Goal: Information Seeking & Learning: Learn about a topic

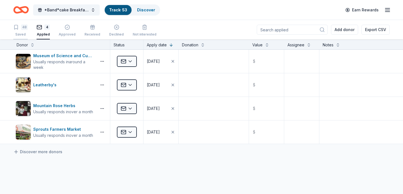
click at [14, 27] on icon "button" at bounding box center [16, 27] width 6 height 6
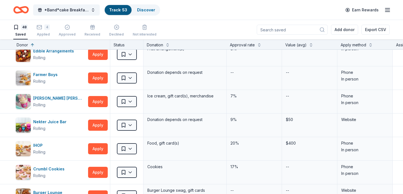
scroll to position [927, 0]
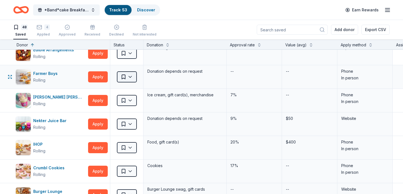
click at [125, 75] on html "*Band*cake Breakfast! Track · 53 Discover Earn Rewards 48 Saved 4 Applied Appro…" at bounding box center [201, 97] width 403 height 194
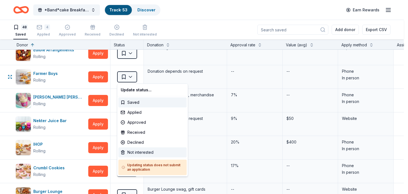
click at [127, 150] on div "Not interested" at bounding box center [152, 152] width 68 height 10
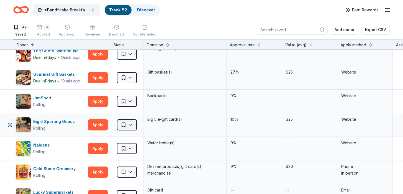
scroll to position [8, 0]
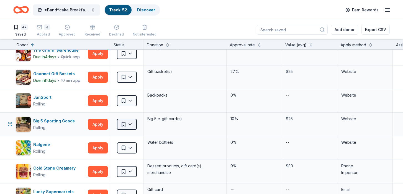
click at [119, 126] on html "*Band*cake Breakfast! Track · 52 Discover Earn Rewards 47 Saved 4 Applied Appro…" at bounding box center [201, 97] width 403 height 194
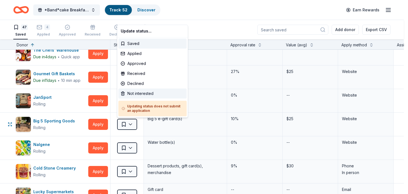
click at [131, 93] on div "Not interested" at bounding box center [152, 93] width 68 height 10
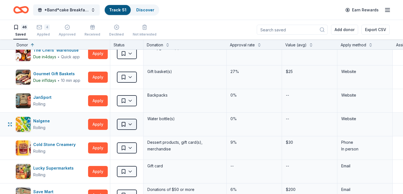
click at [123, 125] on html "*Band*cake Breakfast! Track · 51 Discover Earn Rewards 46 Saved 4 Applied Appro…" at bounding box center [201, 97] width 403 height 194
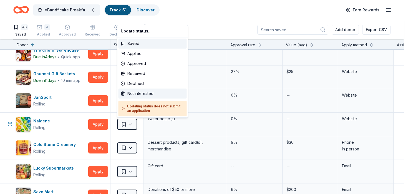
click at [133, 93] on div "Not interested" at bounding box center [152, 93] width 68 height 10
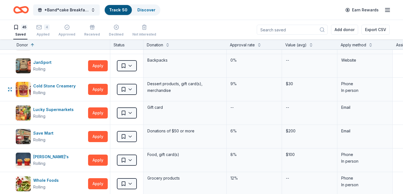
scroll to position [45, 0]
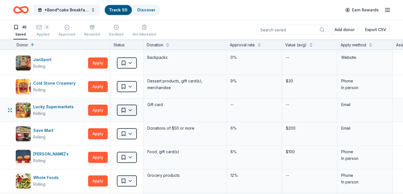
click at [130, 111] on html "*Band*cake Breakfast! Track · 50 Discover Earn Rewards 45 Saved 4 Applied Appro…" at bounding box center [201, 97] width 403 height 194
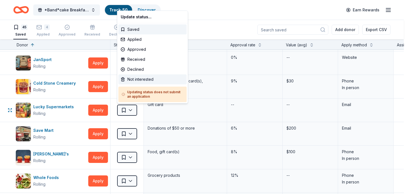
click at [132, 79] on div "Not interested" at bounding box center [152, 79] width 68 height 10
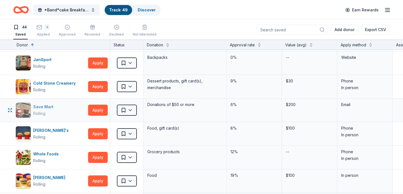
click at [44, 111] on div "Rolling" at bounding box center [39, 113] width 12 height 7
click at [145, 11] on link "Discover" at bounding box center [147, 9] width 18 height 5
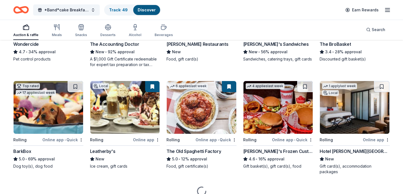
scroll to position [343, 0]
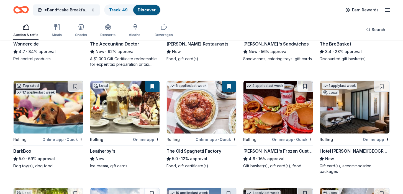
click at [151, 88] on button at bounding box center [152, 86] width 14 height 11
click at [134, 105] on img at bounding box center [125, 107] width 70 height 53
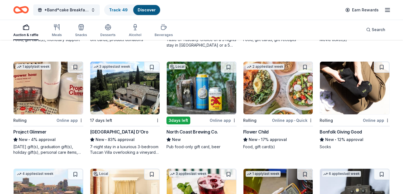
scroll to position [679, 0]
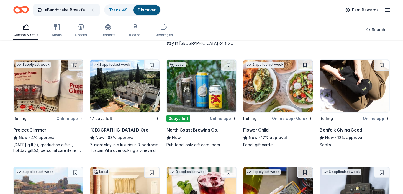
click at [126, 99] on img at bounding box center [125, 86] width 70 height 53
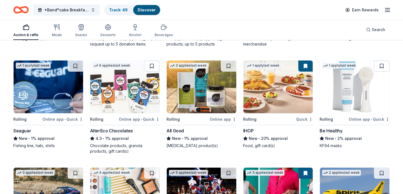
scroll to position [2471, 0]
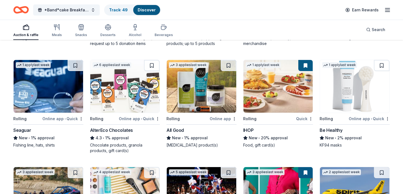
click at [268, 96] on img at bounding box center [279, 86] width 70 height 53
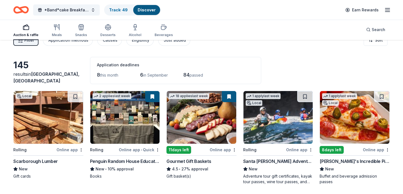
scroll to position [0, 0]
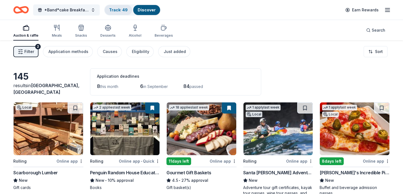
click at [117, 11] on link "Track · 49" at bounding box center [118, 9] width 19 height 5
click at [107, 29] on icon "button" at bounding box center [108, 27] width 6 height 4
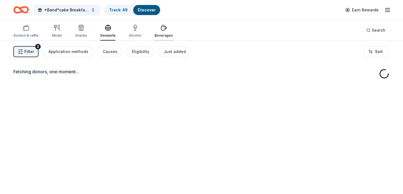
click at [162, 28] on icon "button" at bounding box center [163, 29] width 5 height 4
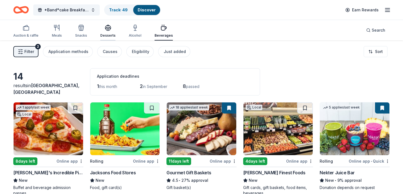
click at [106, 31] on div "Desserts" at bounding box center [107, 30] width 15 height 13
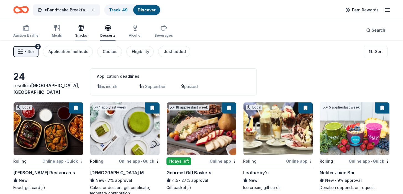
click at [82, 30] on icon "button" at bounding box center [82, 29] width 0 height 4
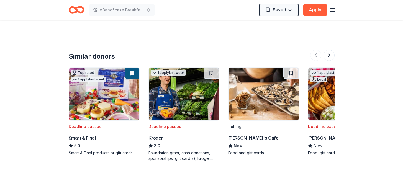
scroll to position [568, 0]
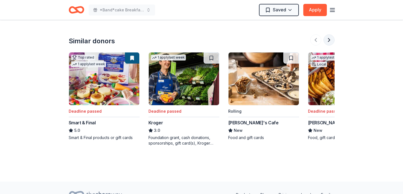
click at [329, 39] on button at bounding box center [329, 39] width 11 height 11
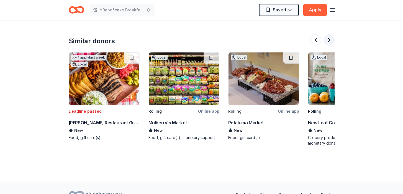
click at [329, 39] on button at bounding box center [329, 39] width 11 height 11
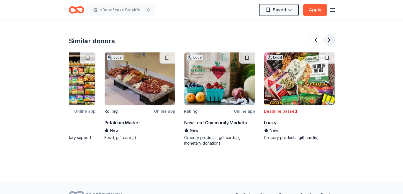
scroll to position [0, 364]
click at [329, 39] on div at bounding box center [323, 39] width 24 height 11
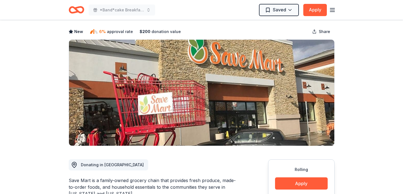
scroll to position [0, 0]
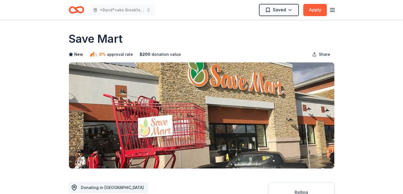
click at [75, 12] on icon "Home" at bounding box center [74, 10] width 9 height 6
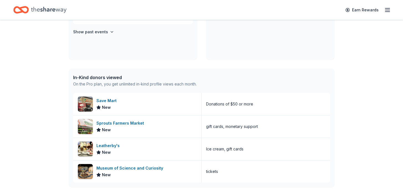
scroll to position [190, 0]
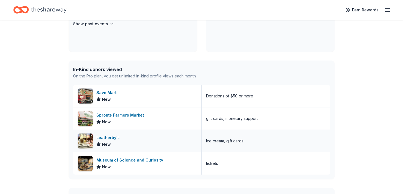
click at [103, 136] on div "Leatherby's" at bounding box center [109, 137] width 26 height 7
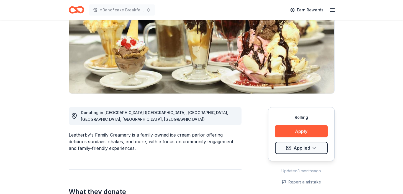
scroll to position [75, 0]
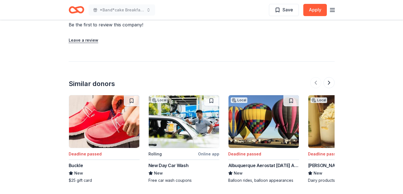
scroll to position [585, 0]
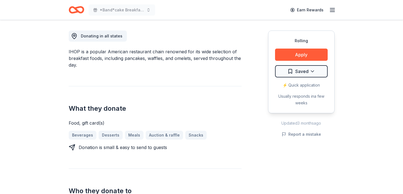
scroll to position [152, 0]
click at [303, 56] on button "Apply" at bounding box center [301, 54] width 53 height 12
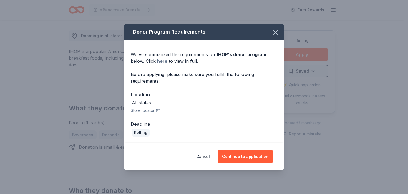
click at [161, 62] on link "here" at bounding box center [162, 61] width 10 height 7
click at [273, 33] on icon "button" at bounding box center [275, 33] width 8 height 8
